Goal: Task Accomplishment & Management: Use online tool/utility

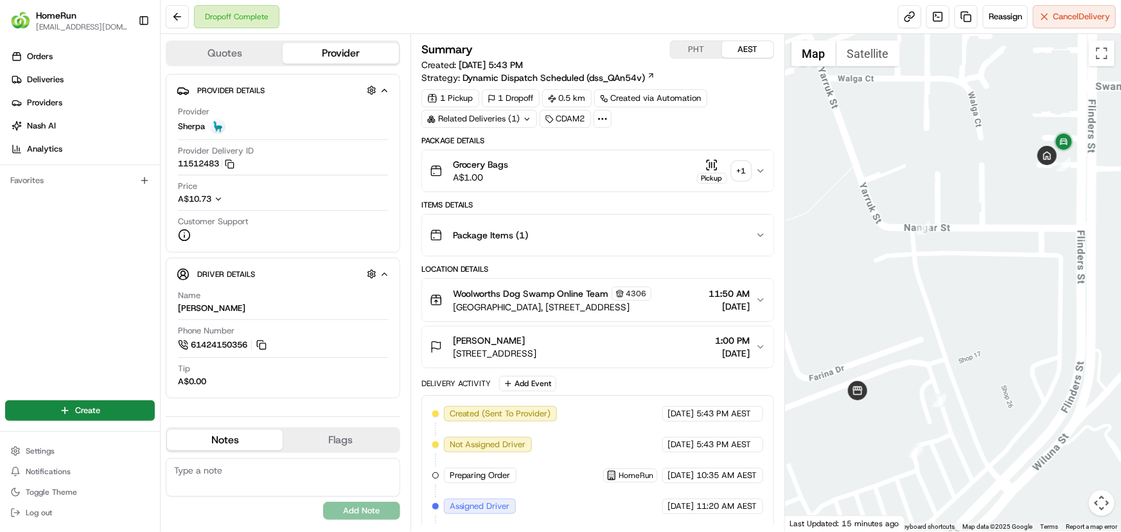
click at [700, 169] on div "Pickup" at bounding box center [712, 171] width 30 height 25
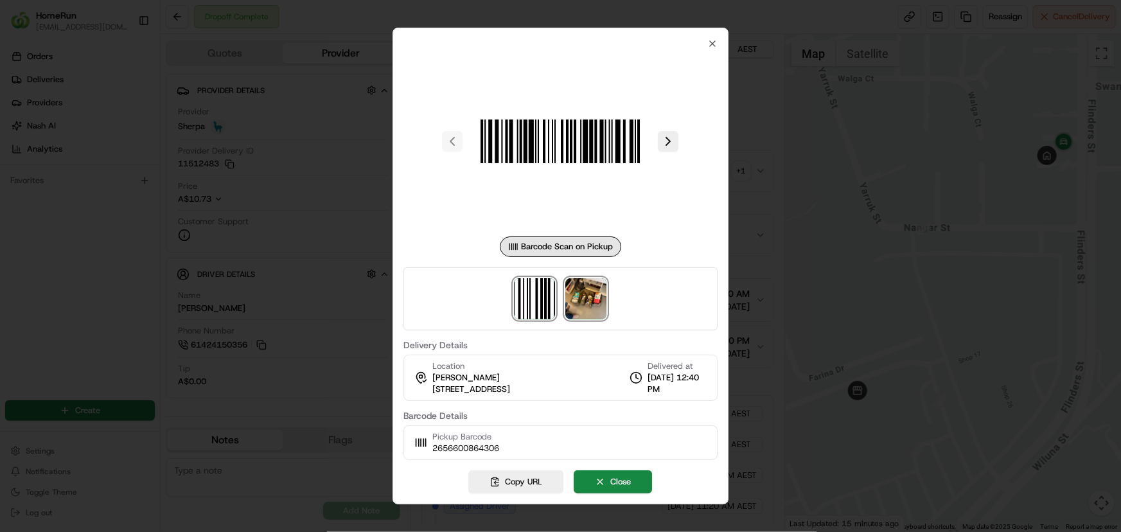
click at [583, 305] on img at bounding box center [586, 298] width 41 height 41
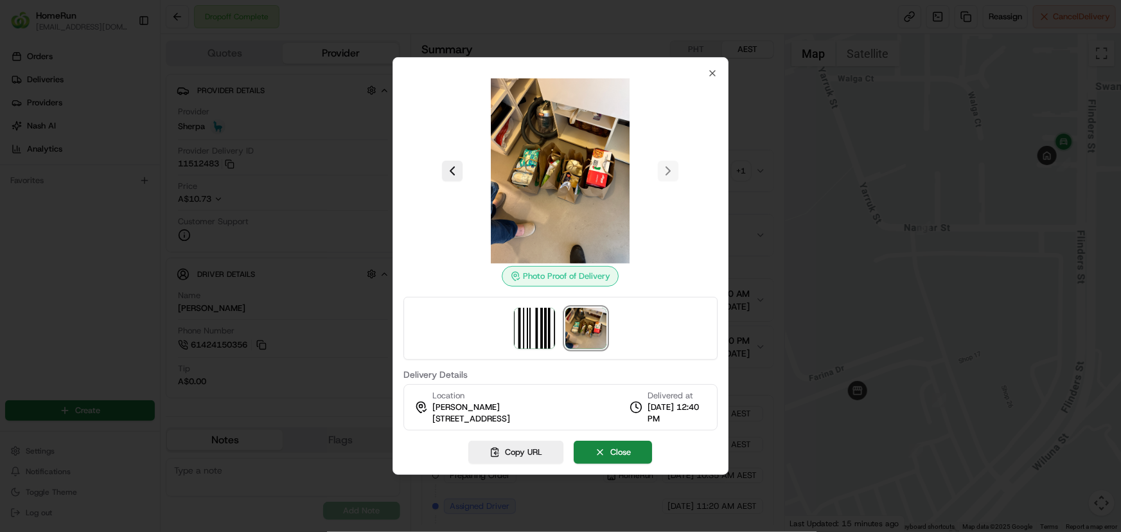
click at [578, 37] on div at bounding box center [560, 266] width 1121 height 532
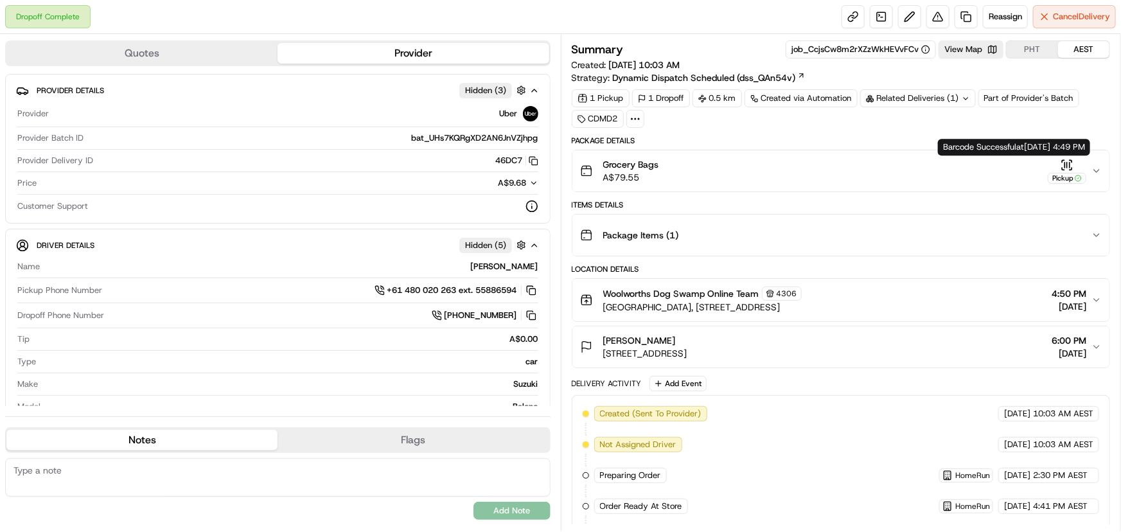
click at [1059, 167] on div "Pickup" at bounding box center [1067, 171] width 39 height 25
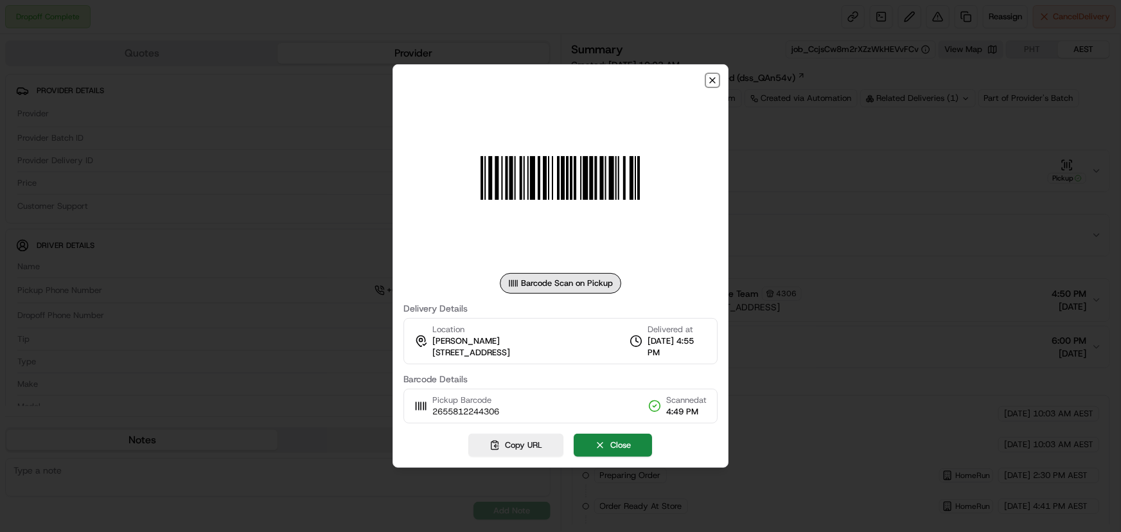
click at [712, 77] on icon "button" at bounding box center [712, 80] width 10 height 10
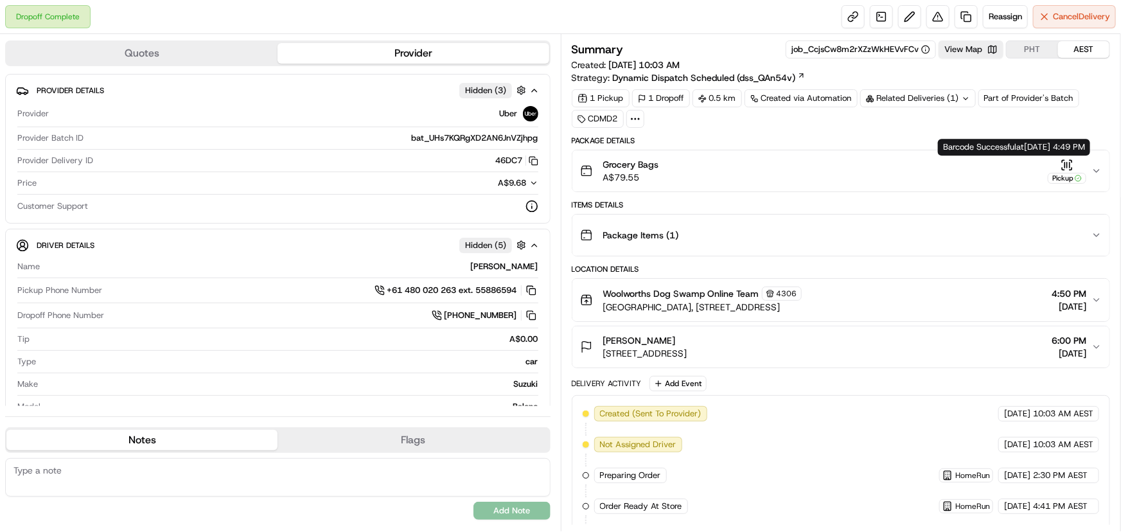
click at [1047, 175] on div "Grocery Bags A$79.55 Pickup" at bounding box center [836, 171] width 512 height 26
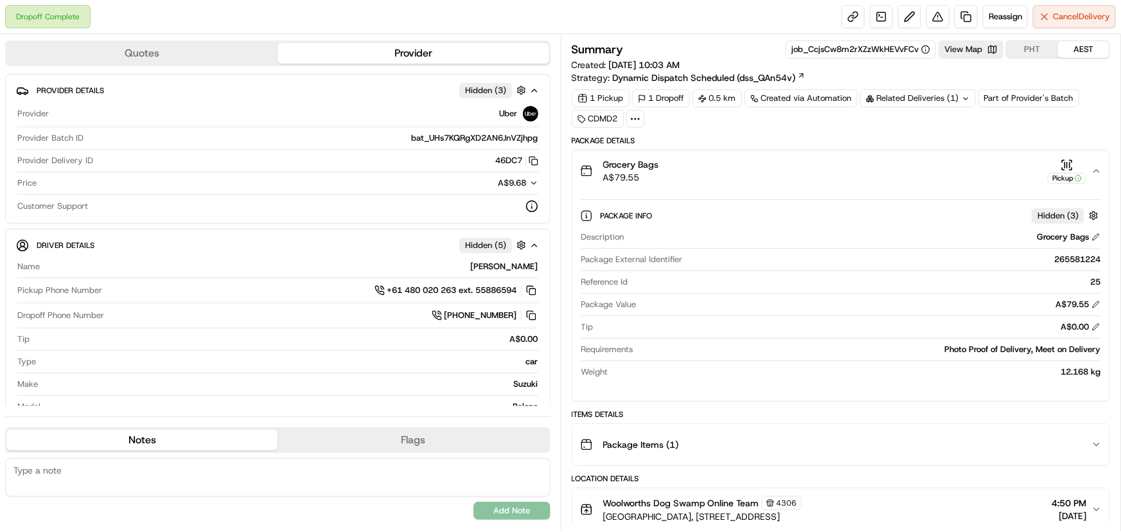
click at [1048, 171] on div "Pickup" at bounding box center [1067, 171] width 39 height 25
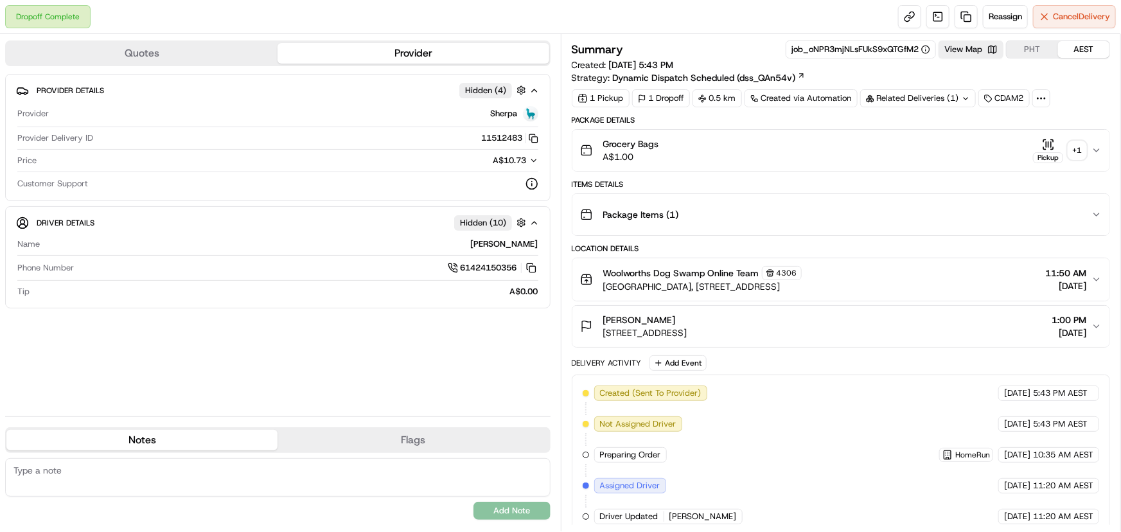
click at [1073, 152] on div "+ 1" at bounding box center [1077, 150] width 18 height 18
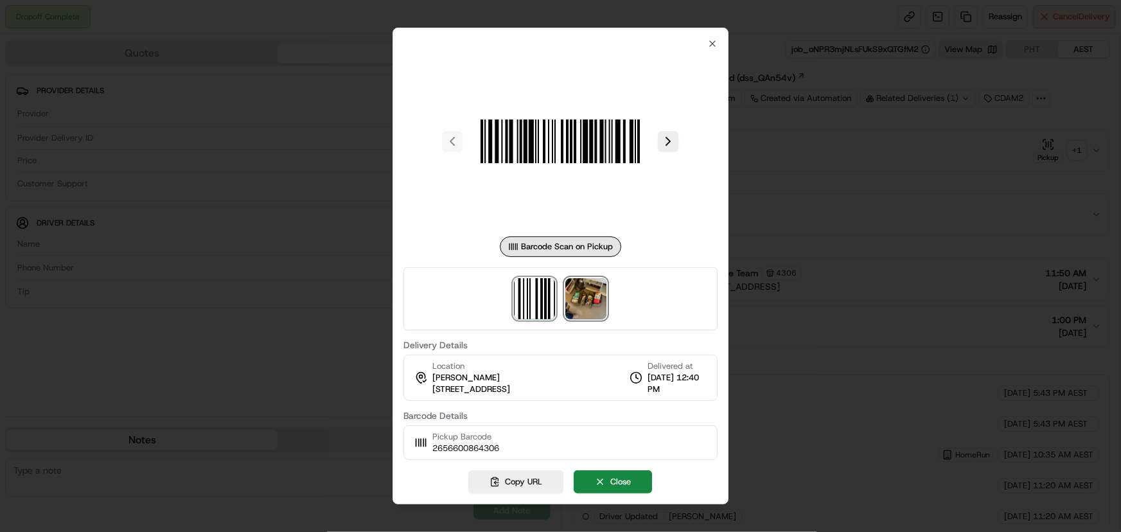
click at [577, 305] on img at bounding box center [586, 298] width 41 height 41
